Goal: Task Accomplishment & Management: Manage account settings

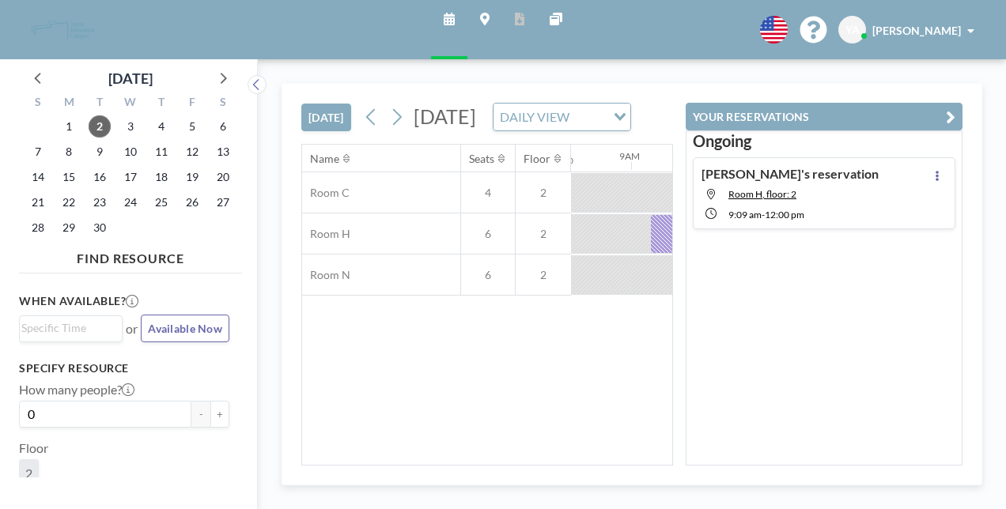
scroll to position [0, 1080]
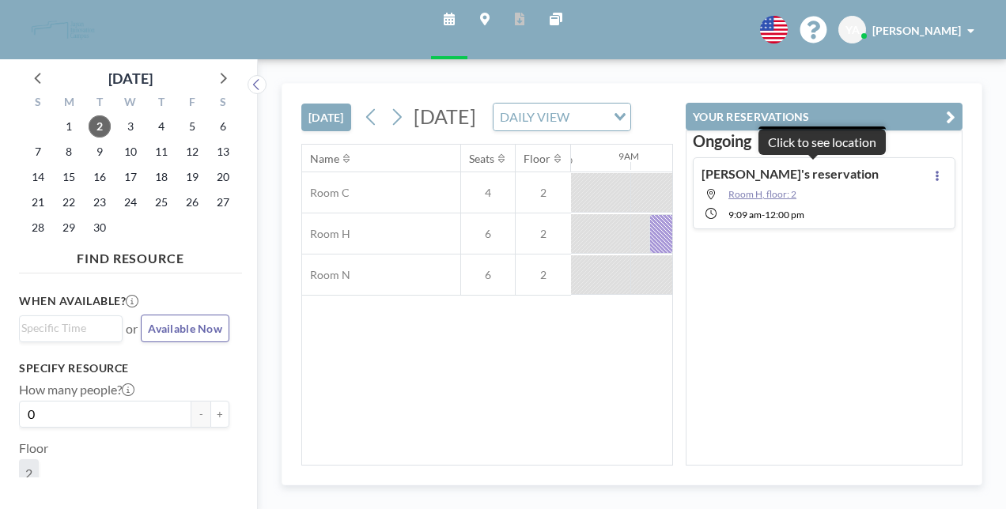
click at [797, 188] on span "Room H, floor: 2" at bounding box center [763, 194] width 68 height 12
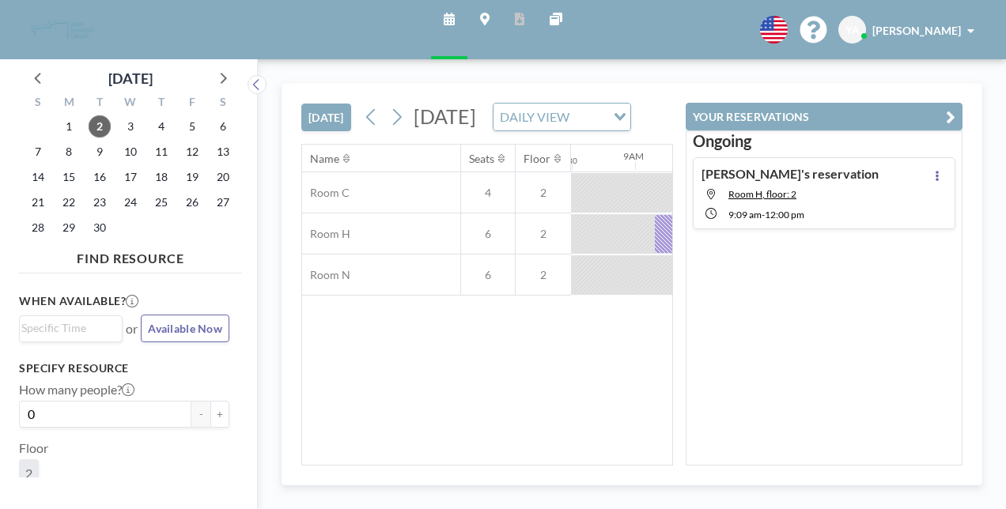
scroll to position [0, 1080]
click at [939, 171] on icon at bounding box center [937, 176] width 3 height 10
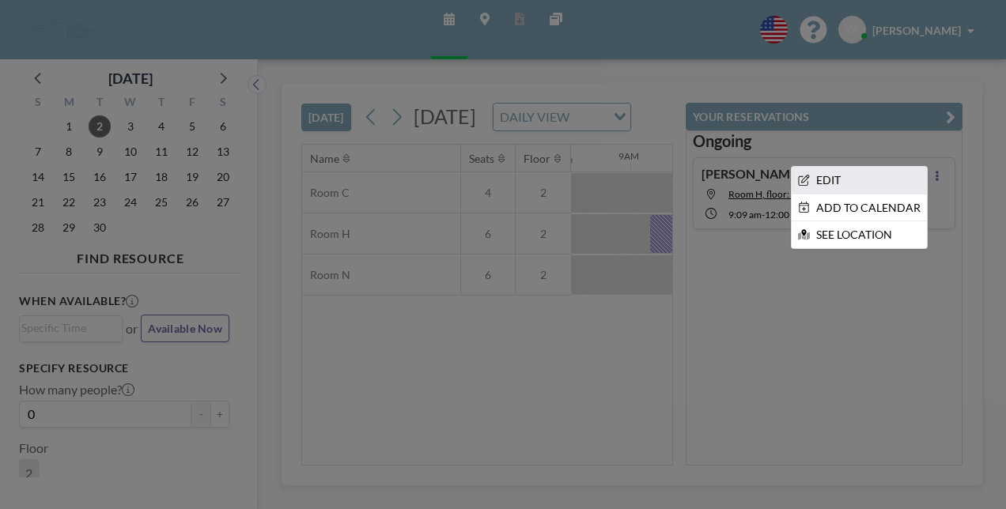
click at [907, 167] on li "EDIT" at bounding box center [859, 180] width 135 height 27
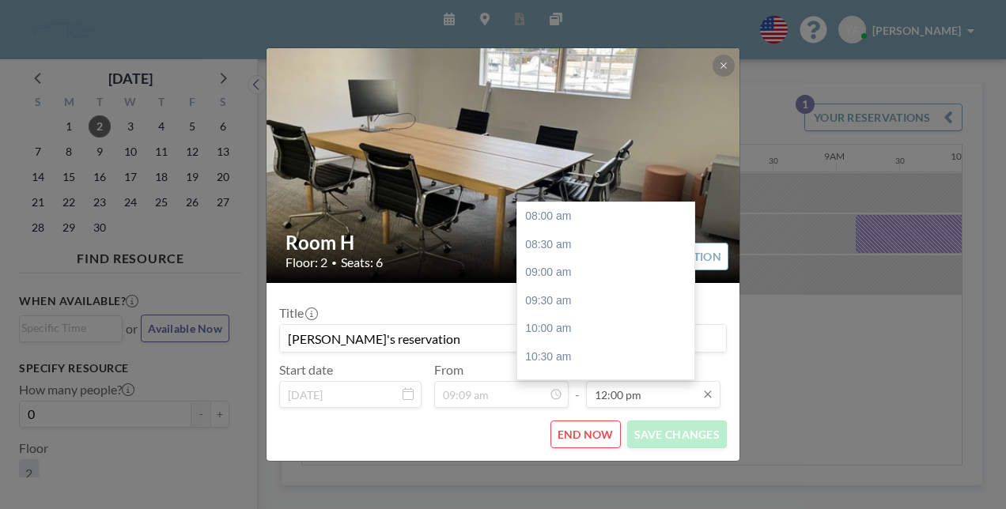
scroll to position [202, 0]
click at [570, 395] on div "03:00 pm" at bounding box center [609, 409] width 185 height 28
type input "03:00 pm"
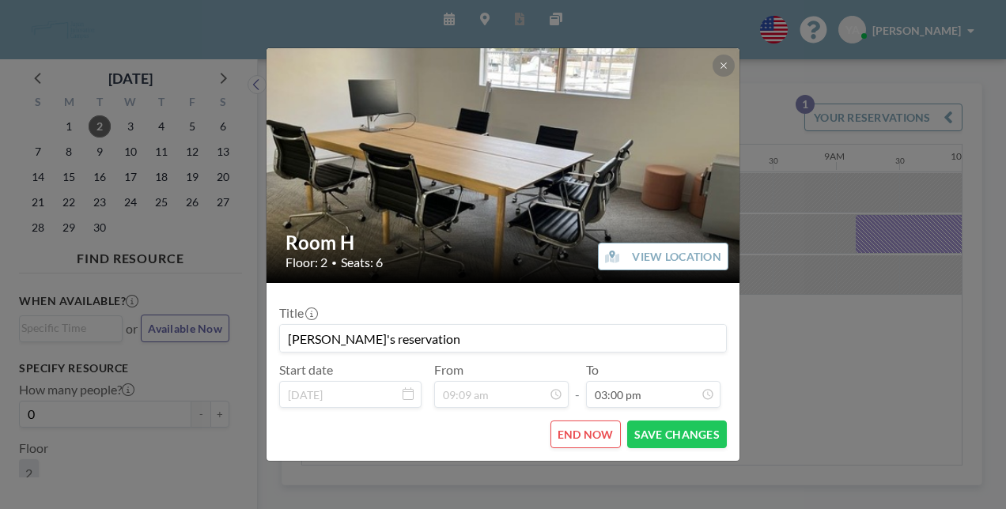
scroll to position [354, 0]
click at [649, 421] on button "SAVE CHANGES" at bounding box center [677, 435] width 100 height 28
